Goal: Find specific page/section: Find specific page/section

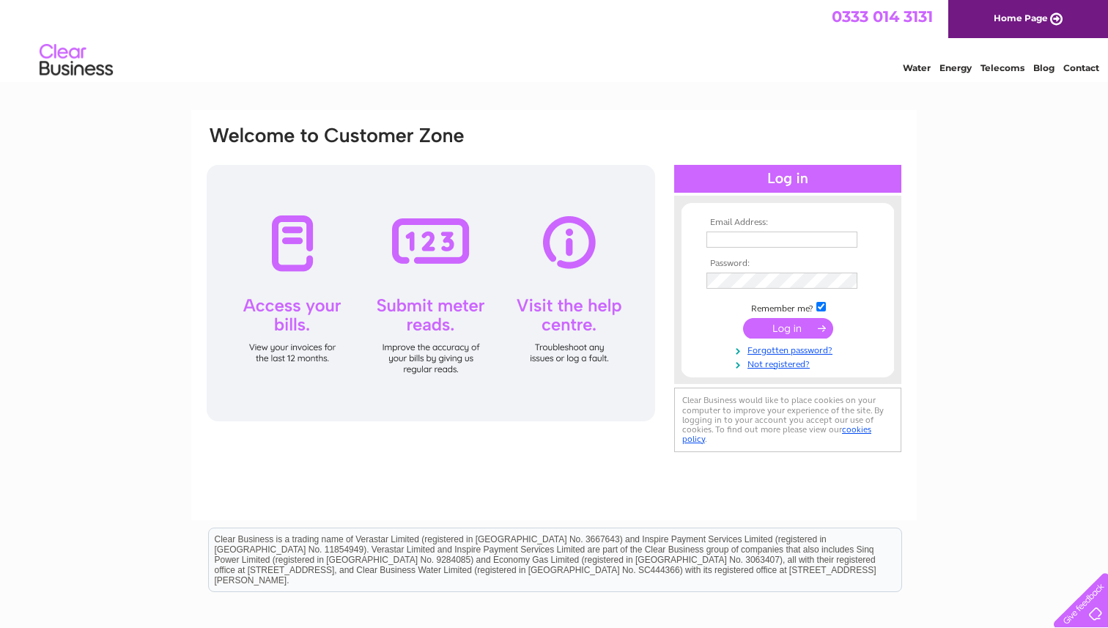
type input "[PERSON_NAME][EMAIL_ADDRESS][DOMAIN_NAME]"
click at [810, 324] on input "submit" at bounding box center [788, 328] width 90 height 21
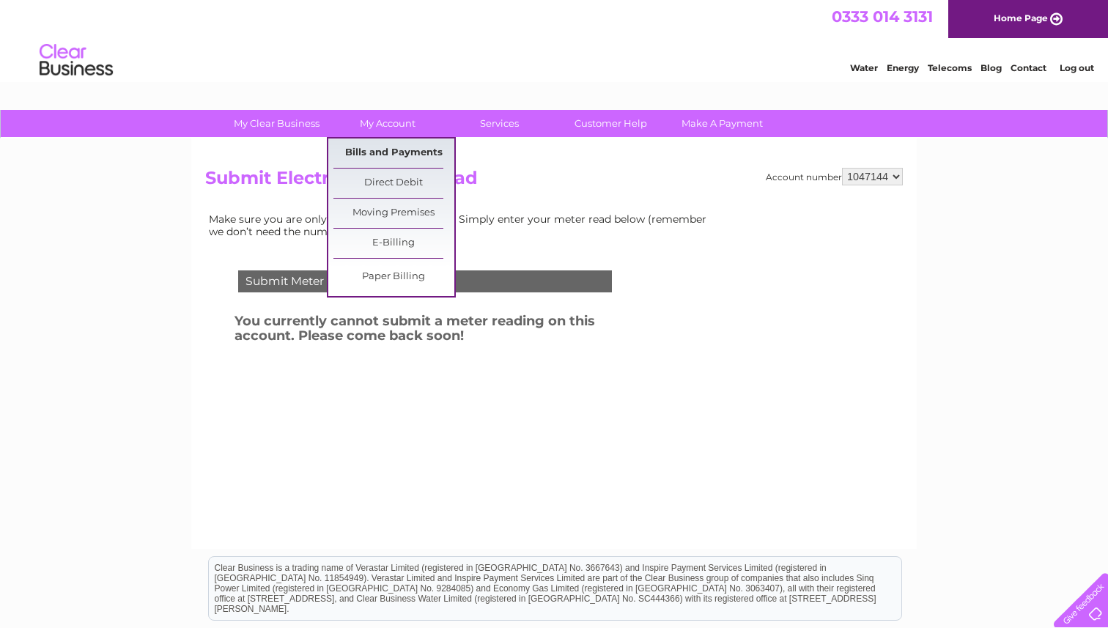
click at [406, 156] on link "Bills and Payments" at bounding box center [393, 152] width 121 height 29
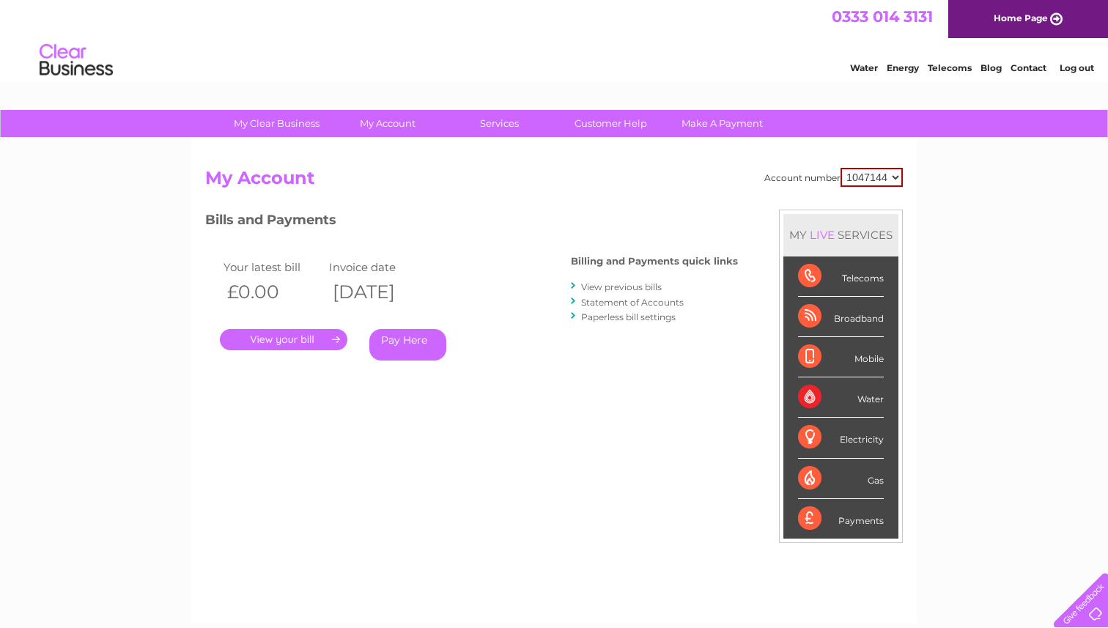
click at [529, 43] on div "Water Energy Telecoms Blog Contact Log out" at bounding box center [554, 62] width 1108 height 48
click at [577, 86] on html "0333 014 3131 Home Page Water Energy Telecoms Blog Contact Log out" at bounding box center [554, 43] width 1108 height 86
click at [989, 260] on div "My Clear Business Login Details My Details My Preferences Link Account My Accou…" at bounding box center [554, 492] width 1108 height 764
click at [1001, 231] on div "My Clear Business Login Details My Details My Preferences Link Account My Accou…" at bounding box center [554, 492] width 1108 height 764
